Goal: Task Accomplishment & Management: Complete application form

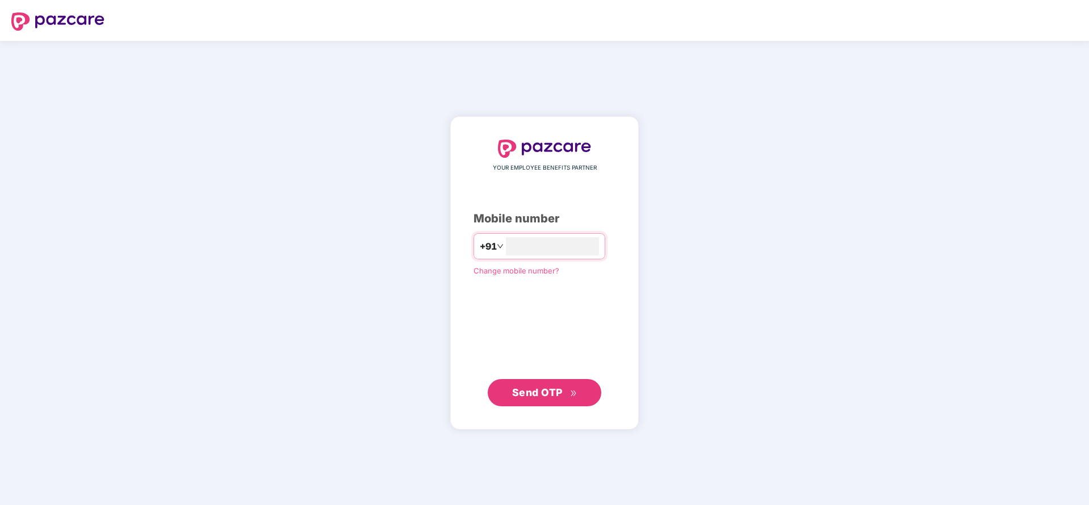
type input "**********"
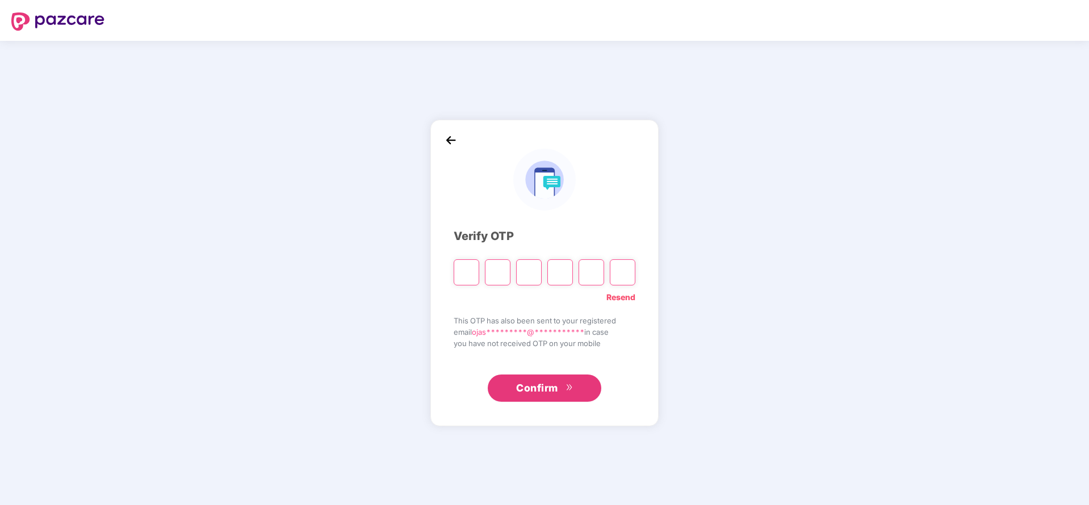
type input "*"
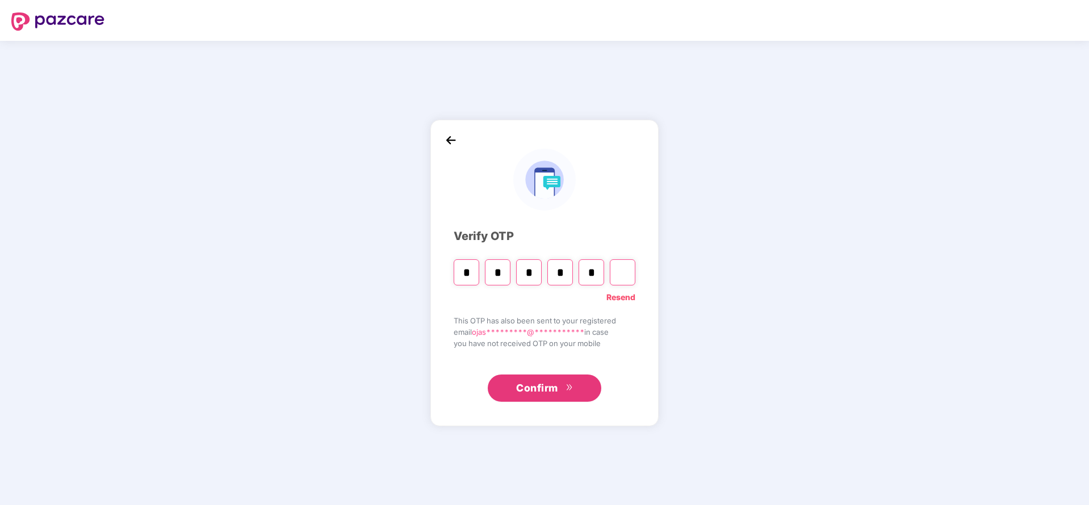
type input "*"
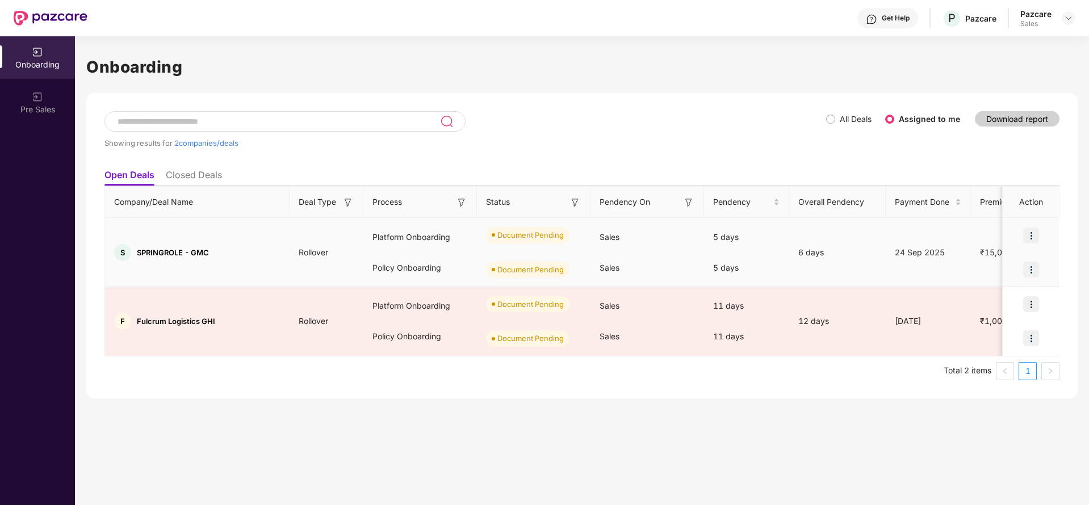
click at [1027, 233] on img at bounding box center [1031, 236] width 16 height 16
click at [977, 257] on li "Upload Documents" at bounding box center [978, 265] width 122 height 24
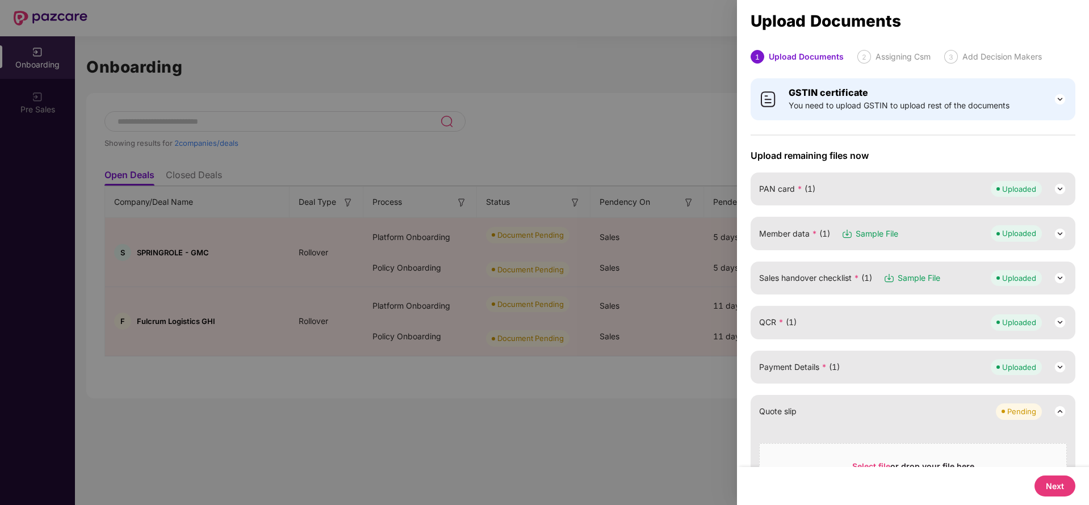
click at [1057, 487] on button "Next" at bounding box center [1054, 486] width 41 height 21
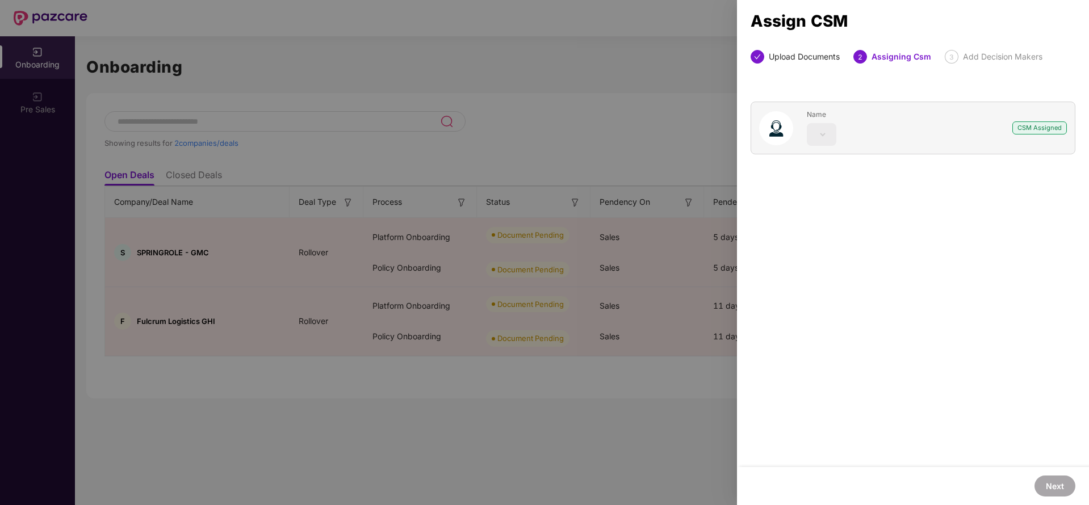
click at [635, 68] on div at bounding box center [544, 252] width 1089 height 505
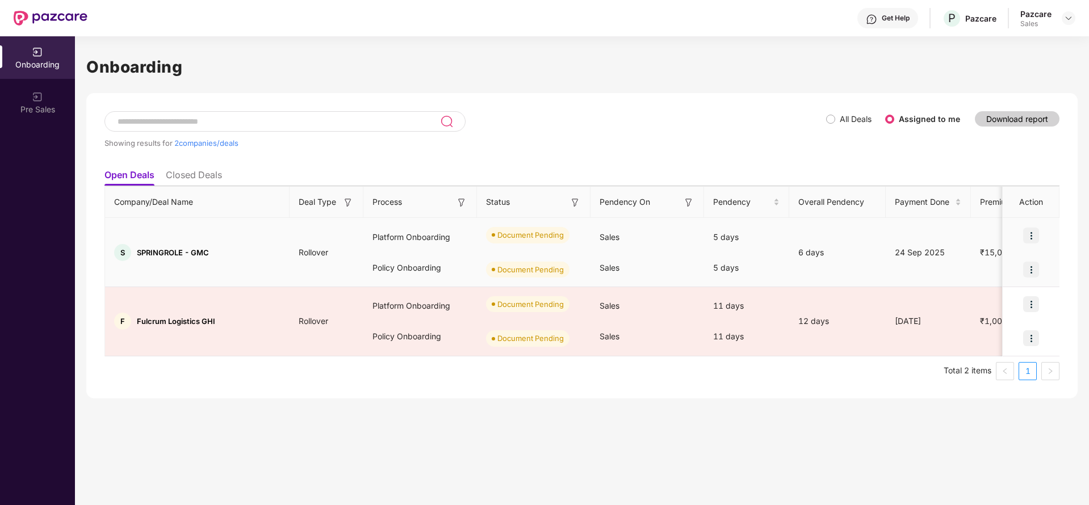
click at [1026, 233] on img at bounding box center [1031, 236] width 16 height 16
click at [947, 266] on span "Upload Documents" at bounding box center [978, 264] width 94 height 12
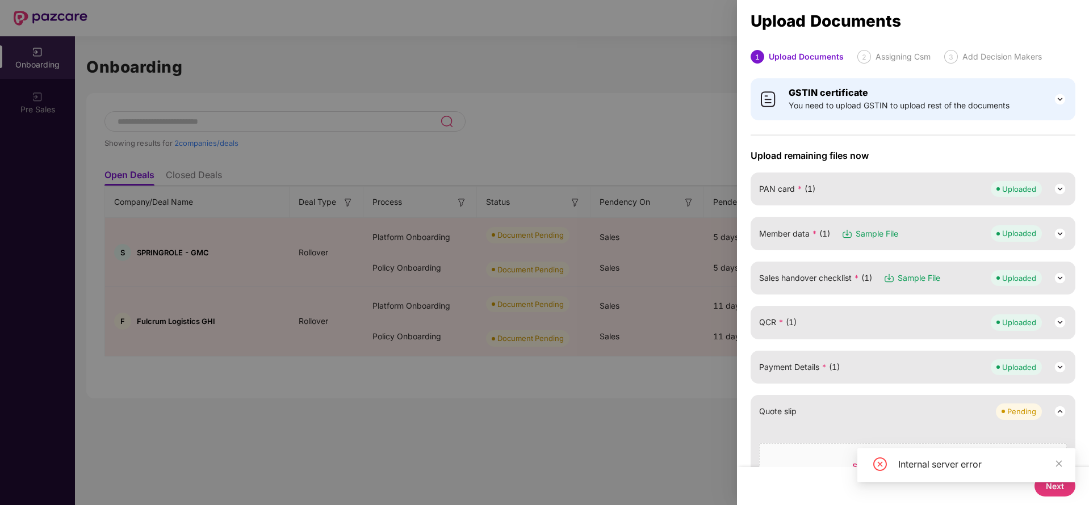
scroll to position [440, 0]
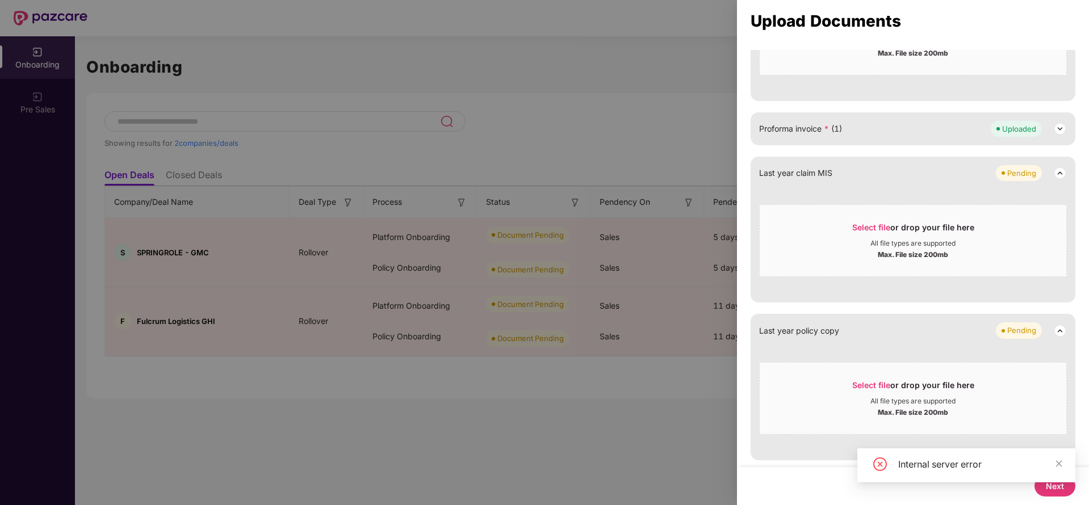
click at [547, 152] on div at bounding box center [544, 252] width 1089 height 505
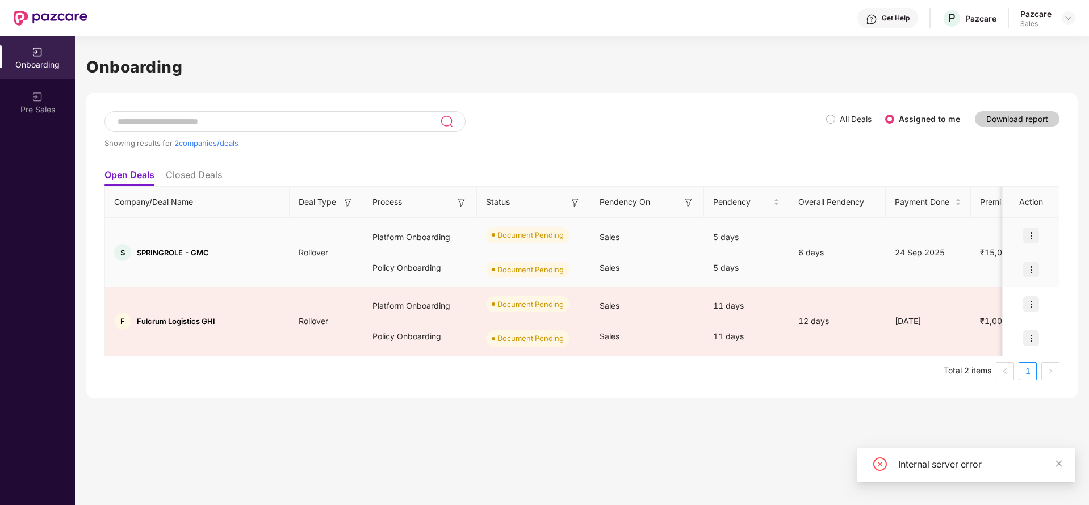
click at [1039, 230] on img at bounding box center [1031, 236] width 16 height 16
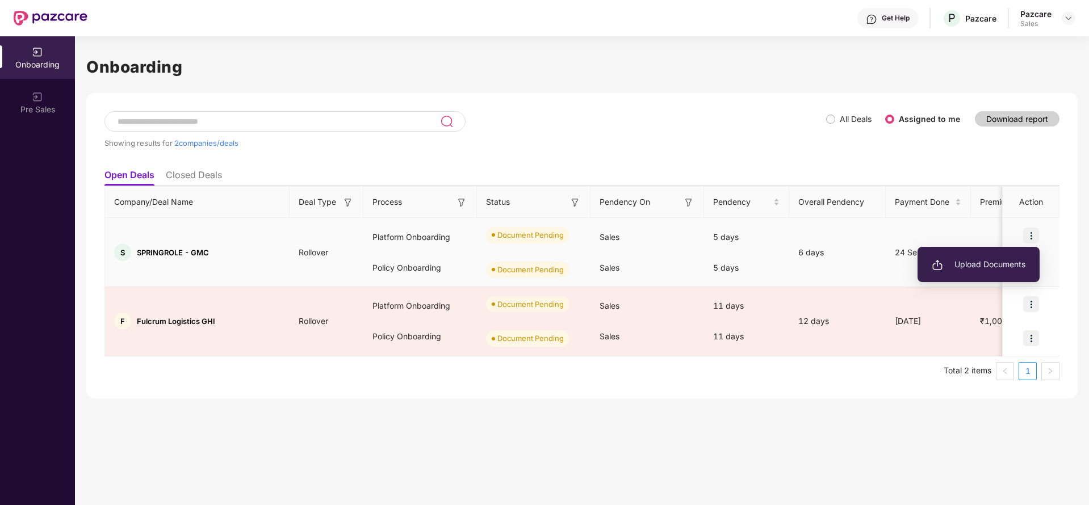
click at [969, 266] on span "Upload Documents" at bounding box center [978, 264] width 94 height 12
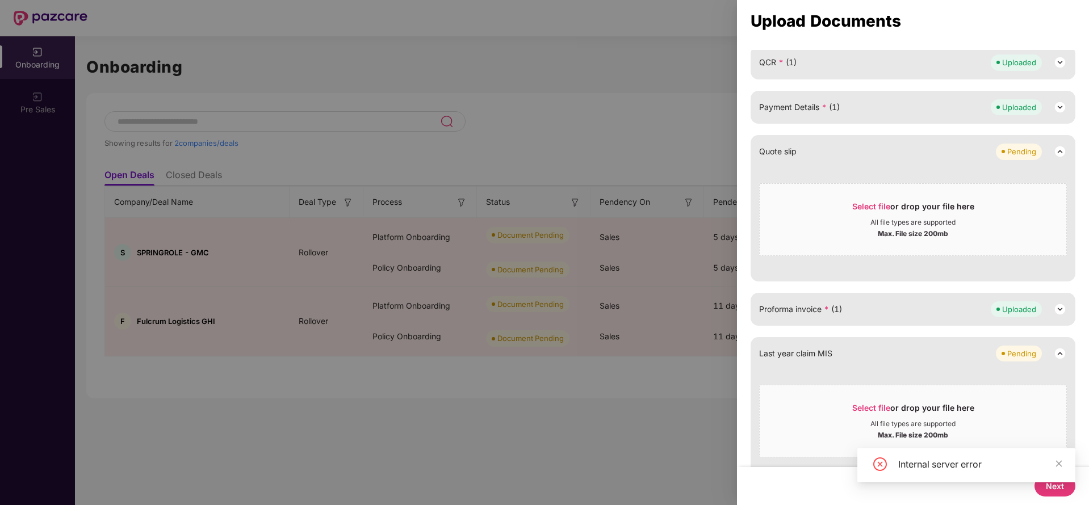
scroll to position [0, 0]
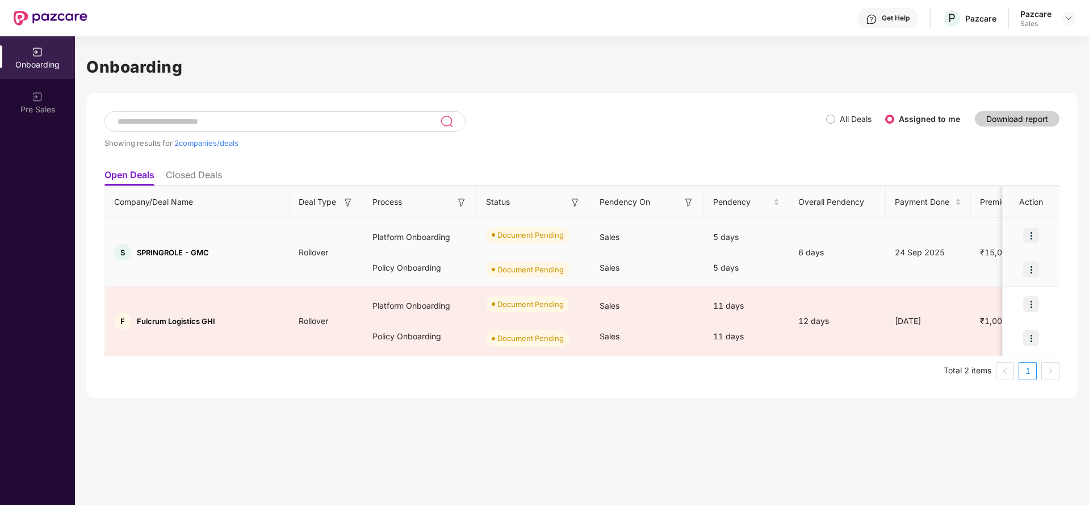
click at [1035, 236] on img at bounding box center [1031, 236] width 16 height 16
click at [982, 268] on span "Upload Documents" at bounding box center [978, 264] width 94 height 12
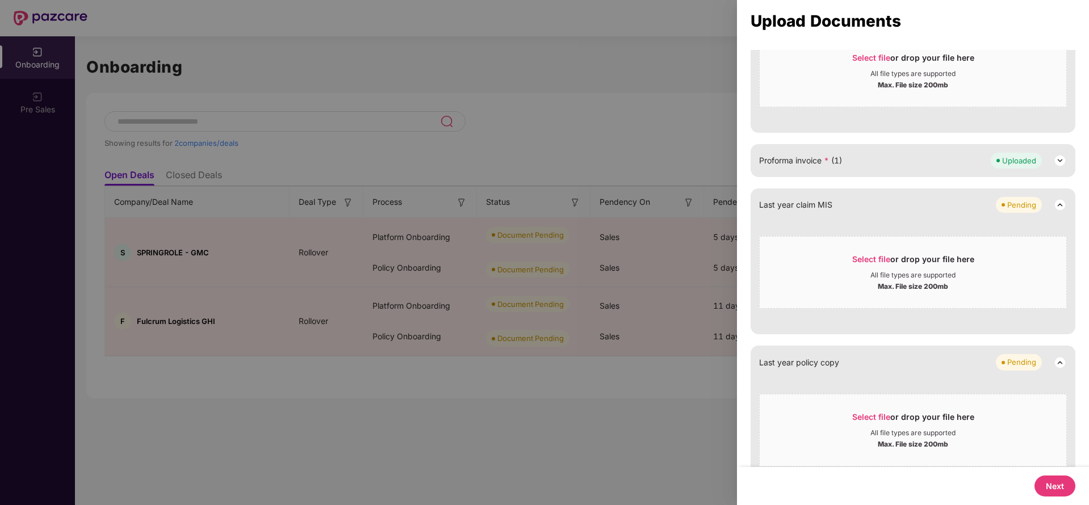
scroll to position [440, 0]
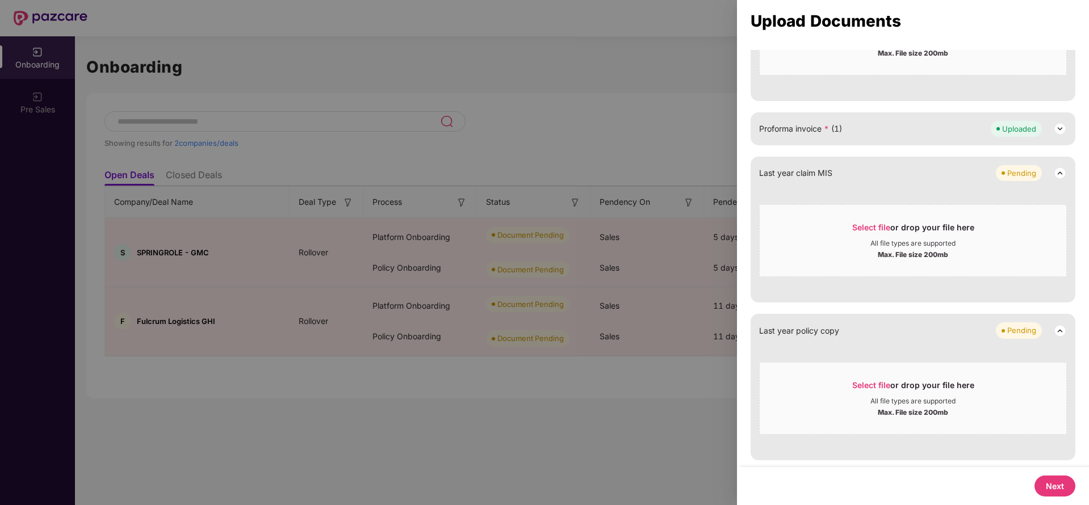
click at [1057, 480] on button "Next" at bounding box center [1054, 486] width 41 height 21
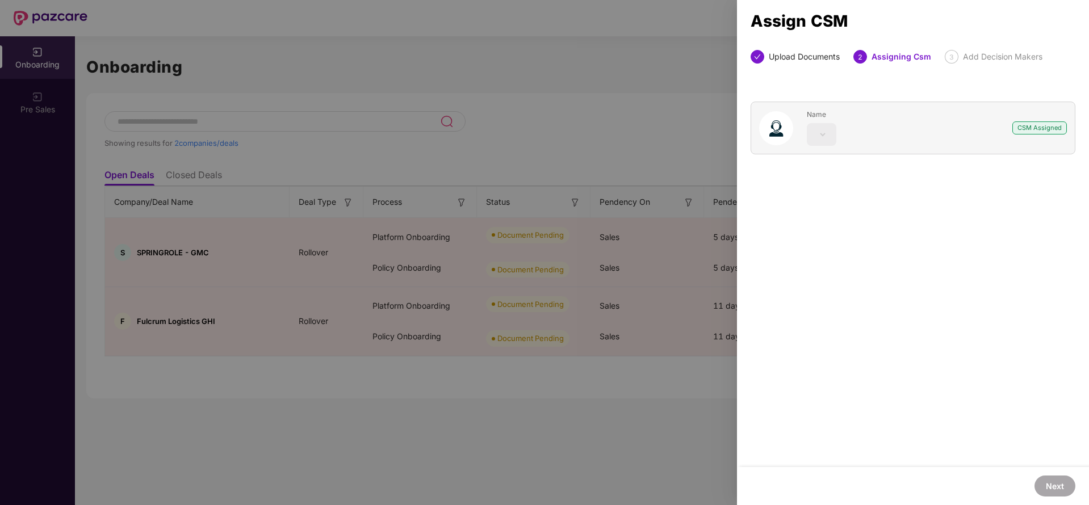
scroll to position [0, 0]
click at [700, 106] on div at bounding box center [544, 252] width 1089 height 505
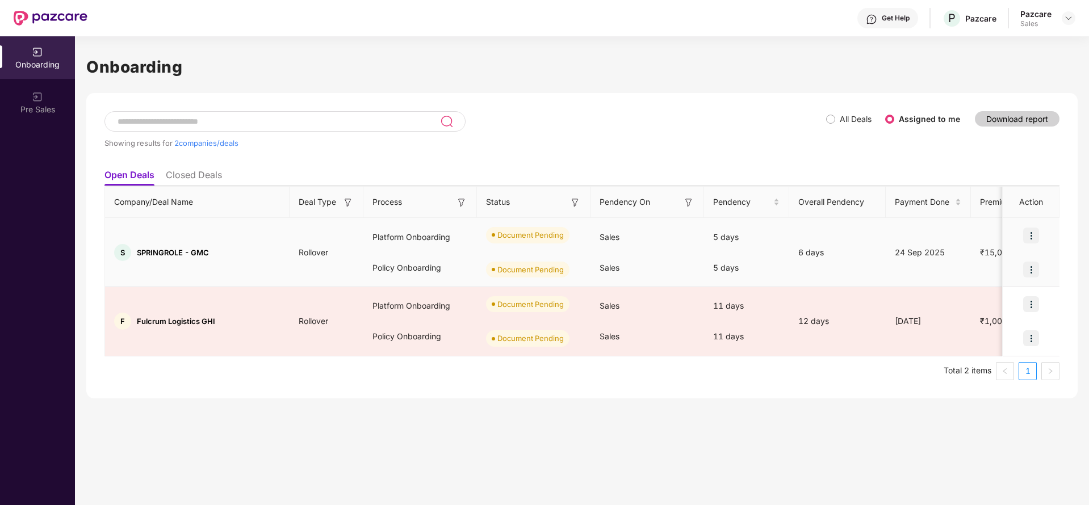
click at [1035, 236] on img at bounding box center [1031, 236] width 16 height 16
click at [1004, 261] on span "Upload Documents" at bounding box center [978, 264] width 94 height 12
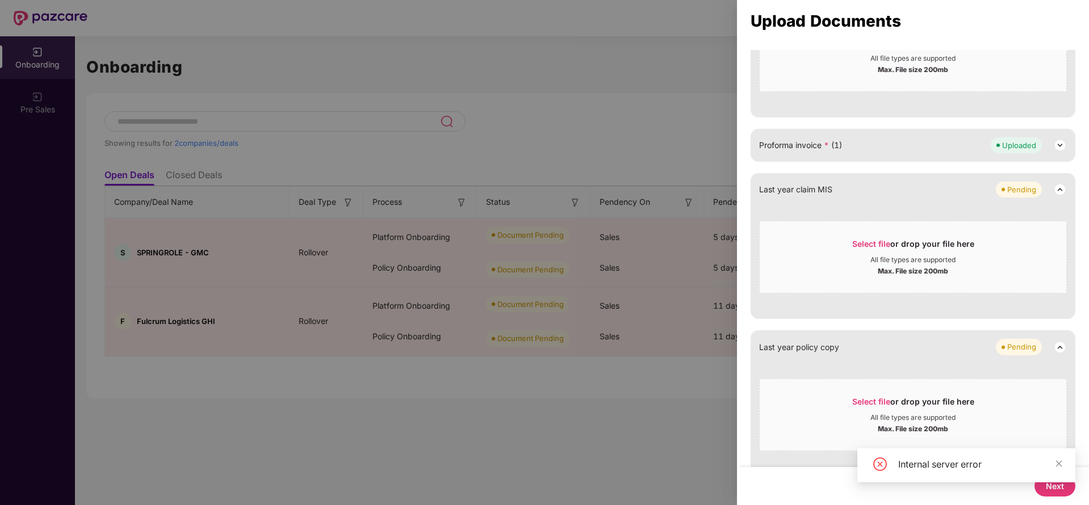
scroll to position [440, 0]
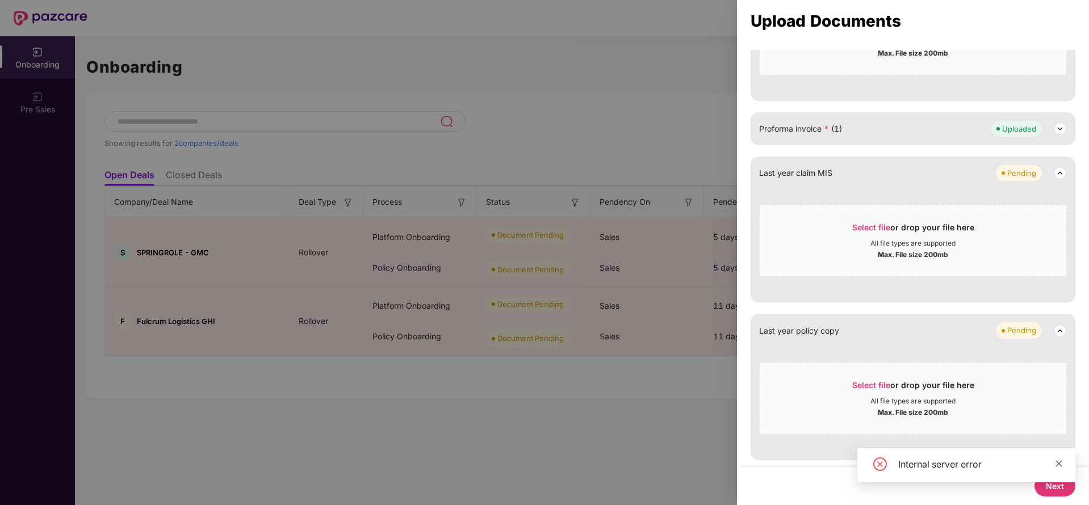
click at [1059, 457] on link at bounding box center [1059, 463] width 8 height 12
click at [1055, 489] on button "Next" at bounding box center [1054, 486] width 41 height 21
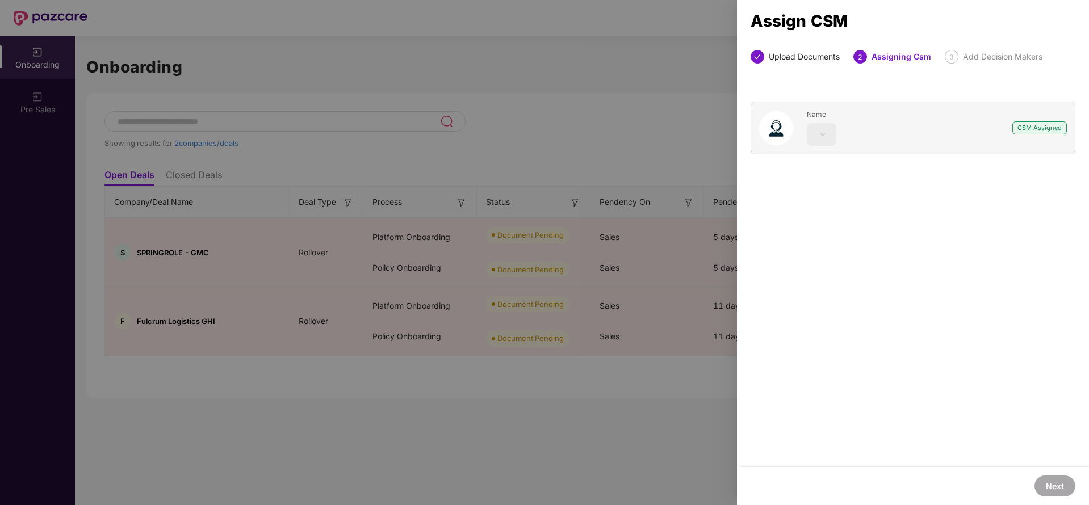
click at [481, 310] on div at bounding box center [544, 252] width 1089 height 505
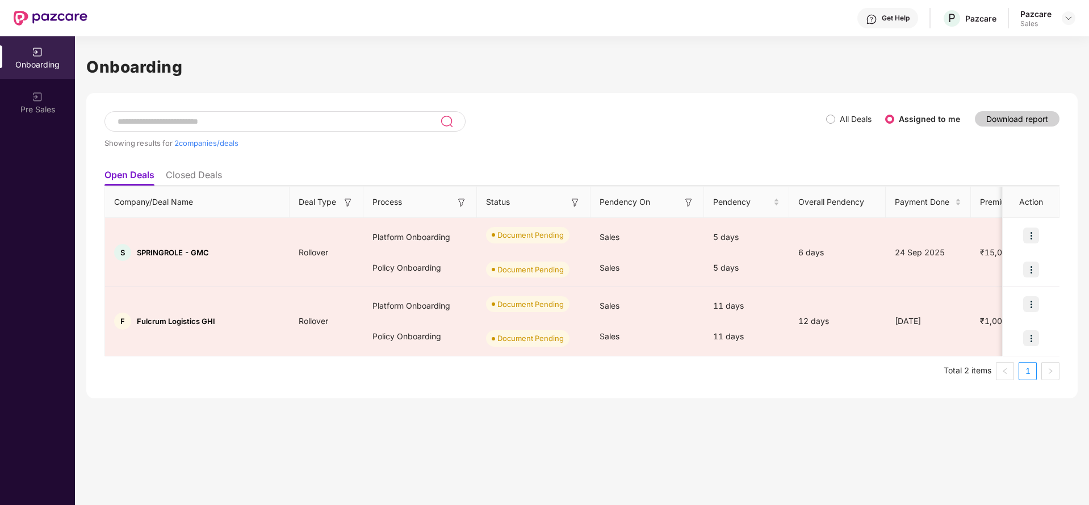
click at [481, 310] on div "Document Pending" at bounding box center [534, 304] width 114 height 34
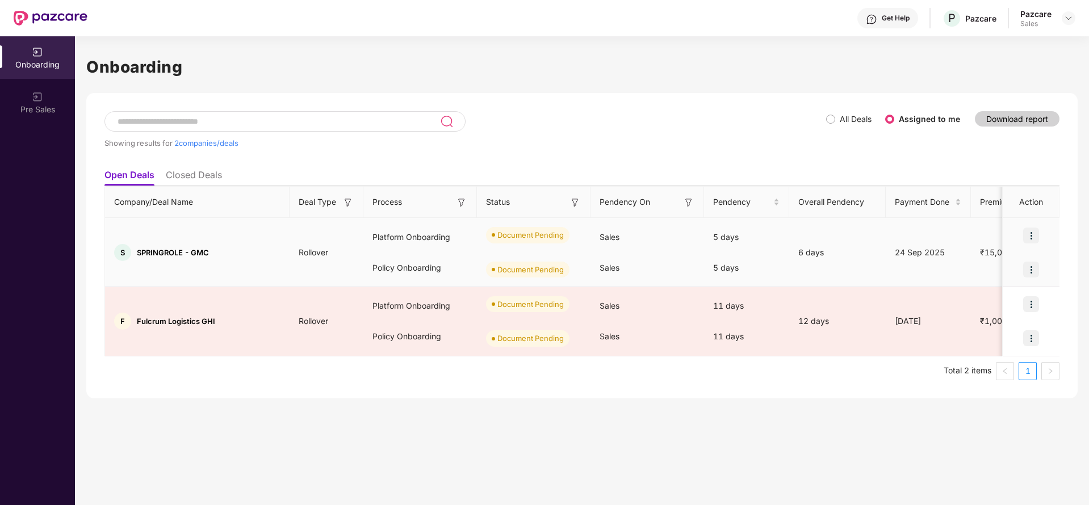
click at [1030, 235] on img at bounding box center [1031, 236] width 16 height 16
click at [974, 259] on span "Upload Documents" at bounding box center [978, 264] width 94 height 12
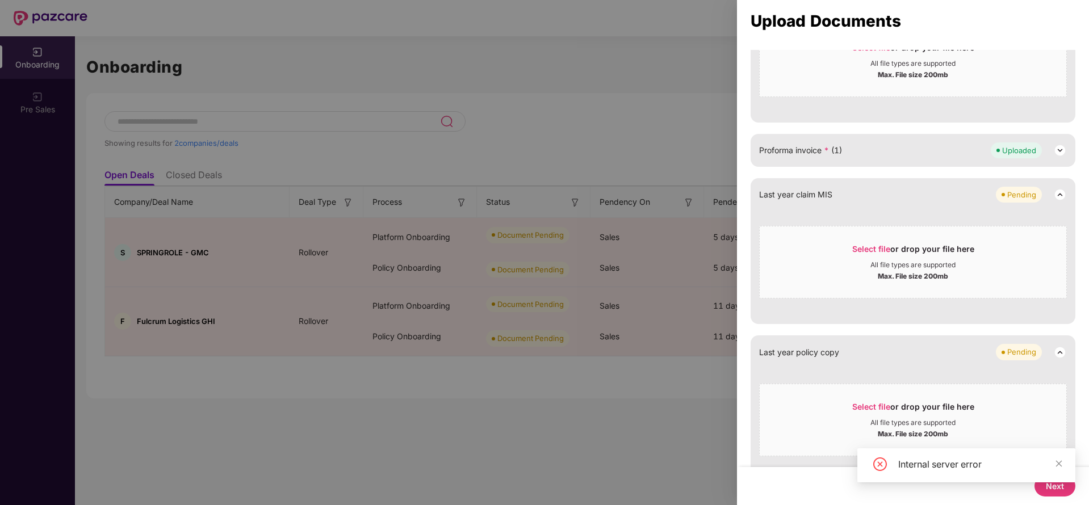
scroll to position [440, 0]
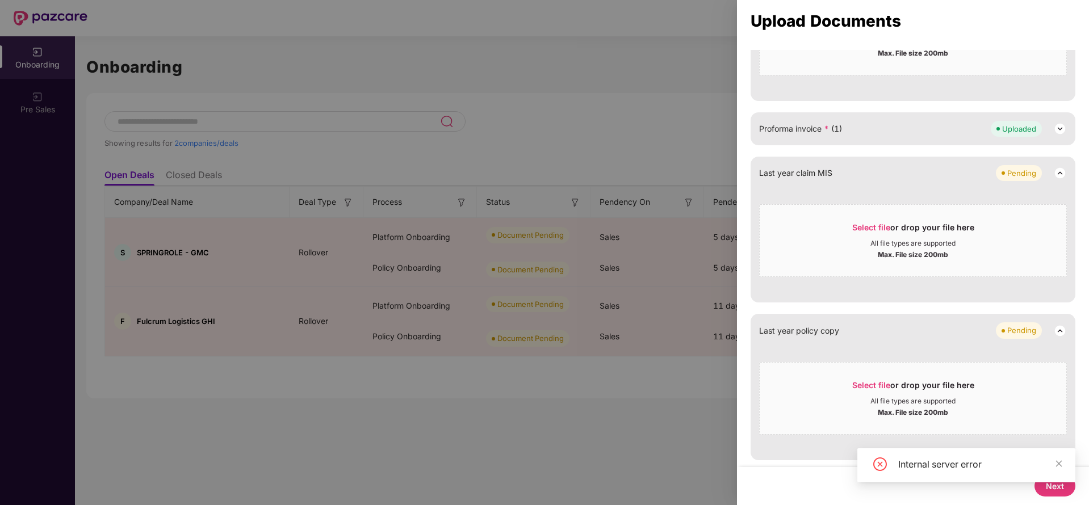
click at [1051, 486] on div "Internal server error" at bounding box center [966, 469] width 218 height 43
drag, startPoint x: 1059, startPoint y: 461, endPoint x: 1005, endPoint y: 498, distance: 65.0
click at [1005, 498] on div "Next" at bounding box center [913, 486] width 352 height 38
click at [1062, 459] on span at bounding box center [1059, 464] width 8 height 10
click at [1052, 481] on button "Next" at bounding box center [1054, 486] width 41 height 21
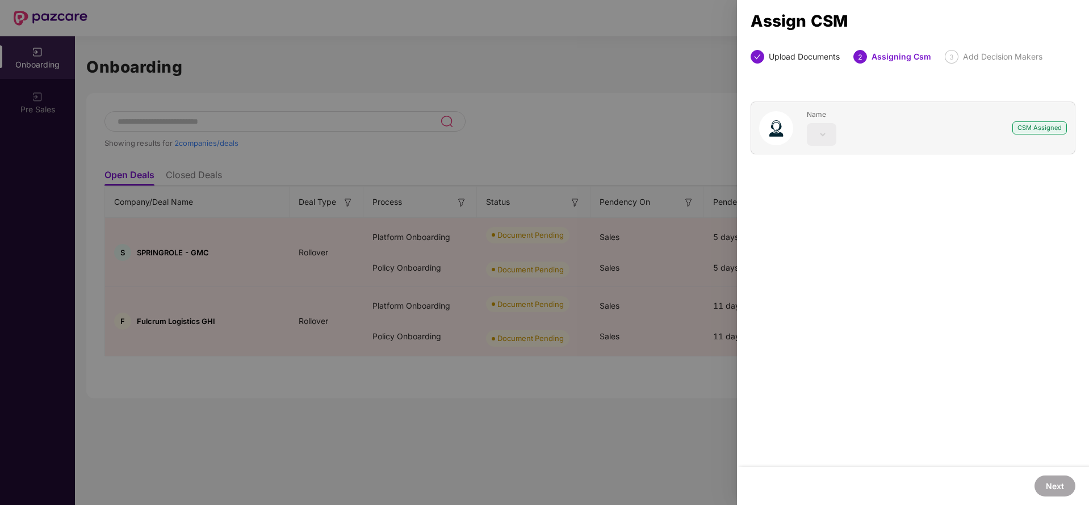
scroll to position [0, 0]
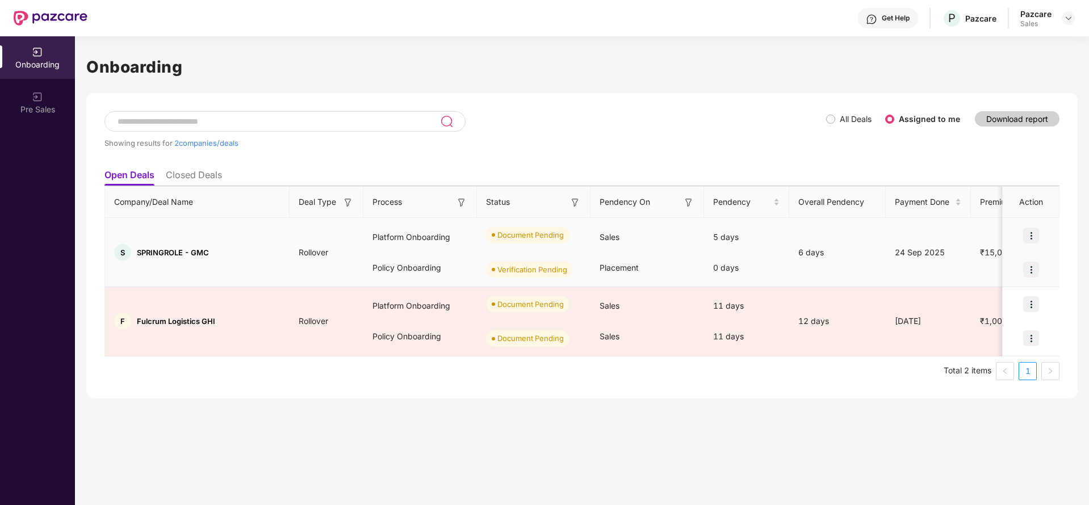
click at [1030, 243] on img at bounding box center [1031, 236] width 16 height 16
click at [995, 257] on li "Upload Documents" at bounding box center [978, 265] width 122 height 24
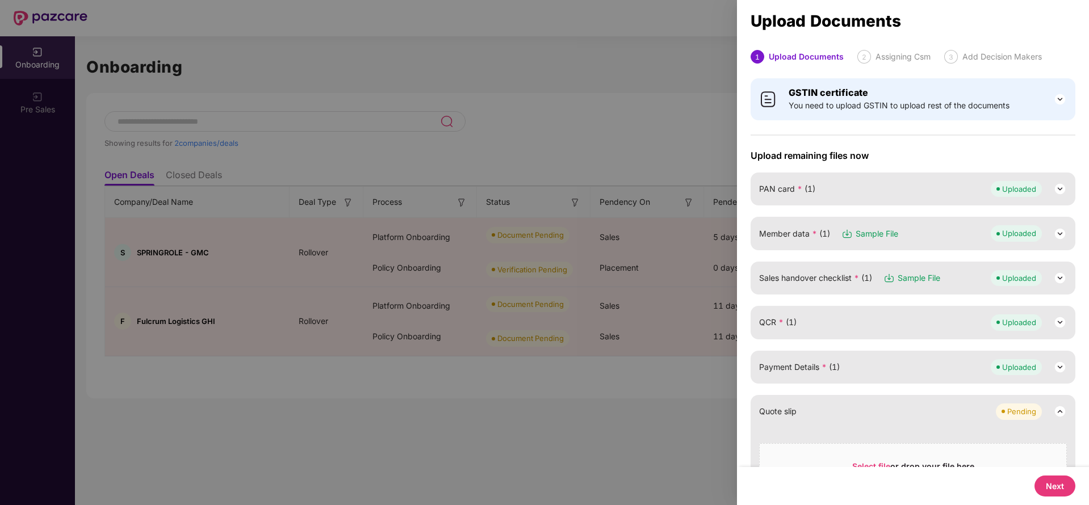
click at [1055, 497] on div "Next" at bounding box center [913, 486] width 352 height 38
click at [1053, 478] on button "Next" at bounding box center [1054, 486] width 41 height 21
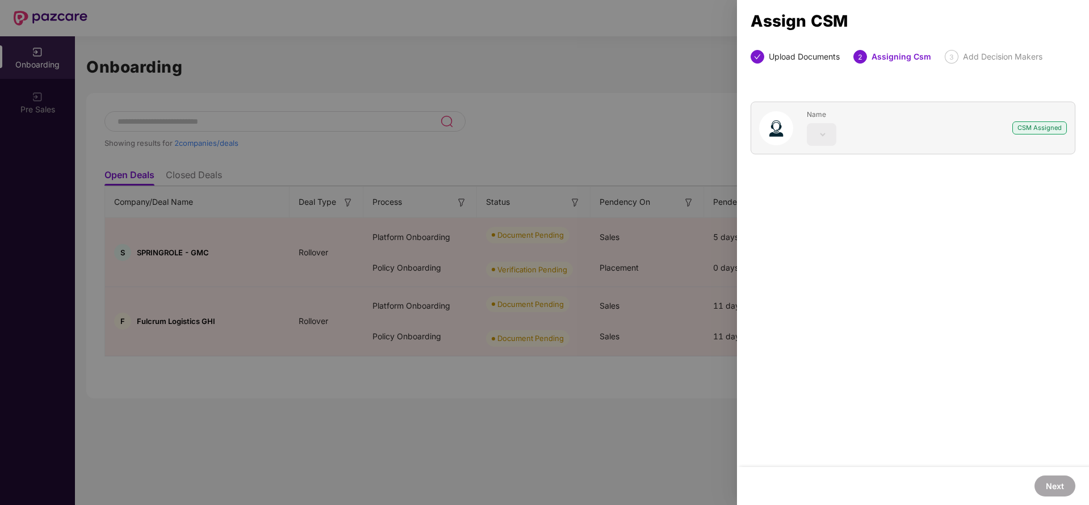
click at [1023, 131] on div "CSM Assigned" at bounding box center [1039, 127] width 54 height 13
click at [591, 138] on div at bounding box center [544, 252] width 1089 height 505
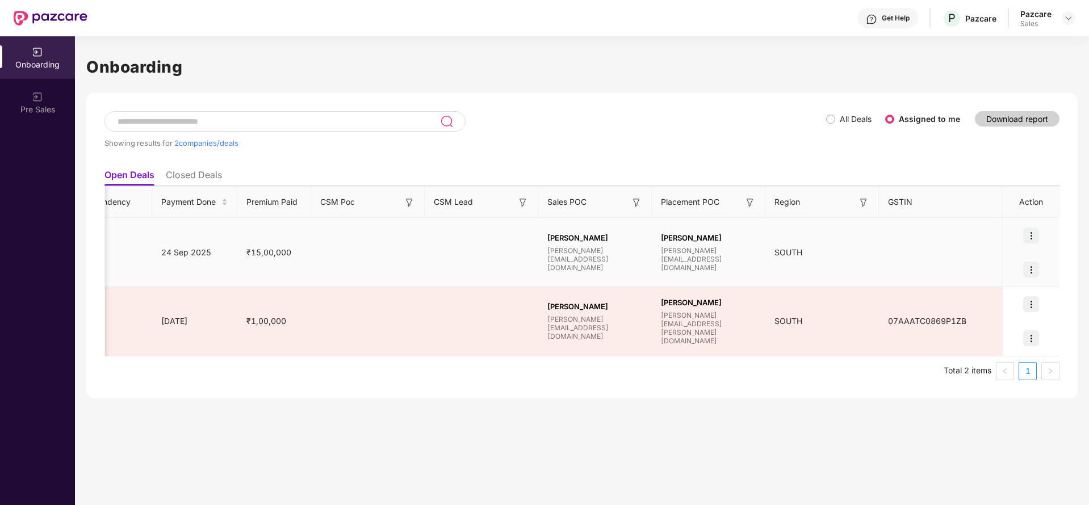
scroll to position [0, 733]
